Goal: Information Seeking & Learning: Learn about a topic

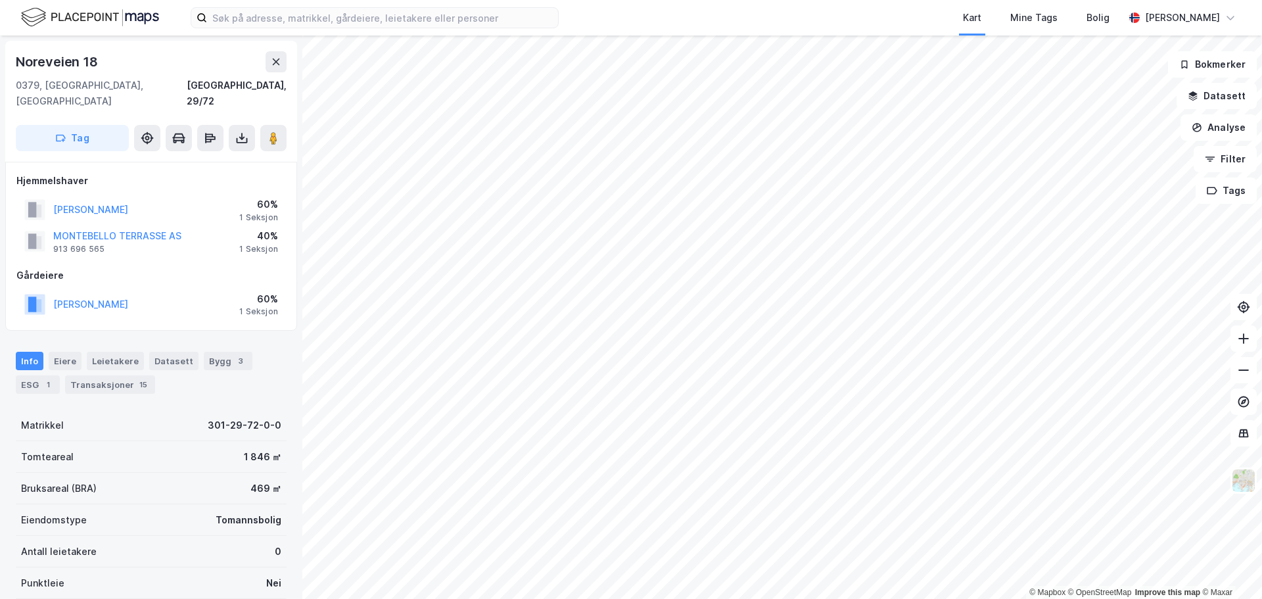
drag, startPoint x: 183, startPoint y: 286, endPoint x: 203, endPoint y: 311, distance: 32.7
click at [203, 311] on div "Hjemmelshaver [PERSON_NAME]-MARIT 60% 1 Seksjon [GEOGRAPHIC_DATA] AS 913 696 56…" at bounding box center [151, 247] width 292 height 170
